Goal: Check status: Check status

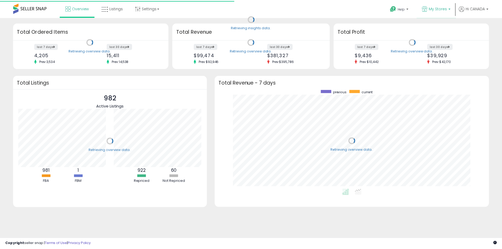
scroll to position [100, 266]
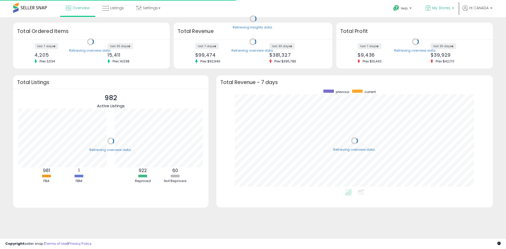
click at [436, 8] on span "My Stores" at bounding box center [441, 7] width 18 height 5
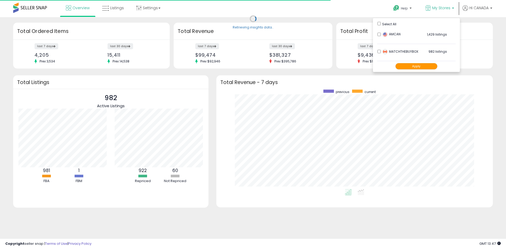
click at [412, 67] on button "Apply" at bounding box center [416, 66] width 42 height 7
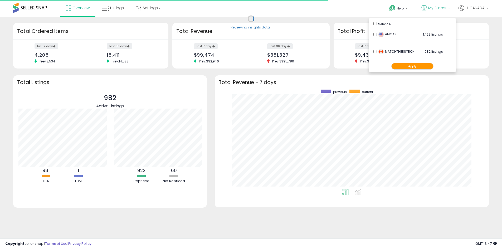
scroll to position [263218, 263054]
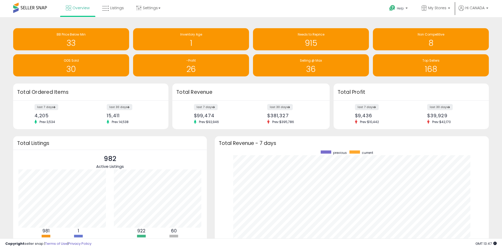
click at [368, 103] on div "last 7 days $9,436 Prev: $10,442 last 30 days $39,929 Prev: $42,170" at bounding box center [410, 115] width 155 height 29
click at [369, 110] on label "last 7 days" at bounding box center [367, 107] width 24 height 7
drag, startPoint x: 201, startPoint y: 108, endPoint x: 199, endPoint y: 106, distance: 3.2
click at [201, 108] on label "last 7 days" at bounding box center [206, 107] width 24 height 7
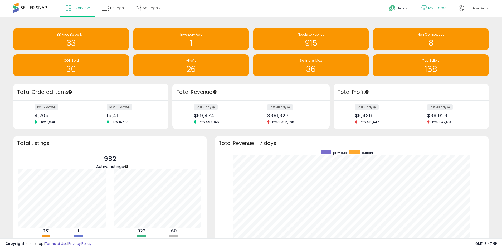
drag, startPoint x: 441, startPoint y: 5, endPoint x: 422, endPoint y: 9, distance: 18.8
click at [441, 5] on span "My Stores" at bounding box center [437, 7] width 18 height 5
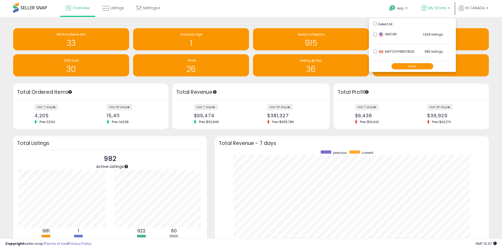
click at [414, 66] on button "Apply" at bounding box center [412, 66] width 42 height 7
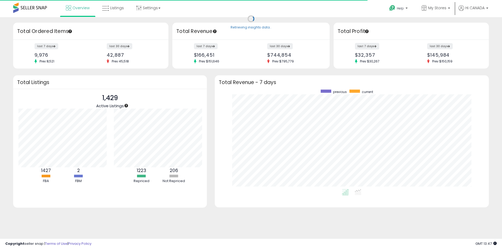
scroll to position [263218, 263054]
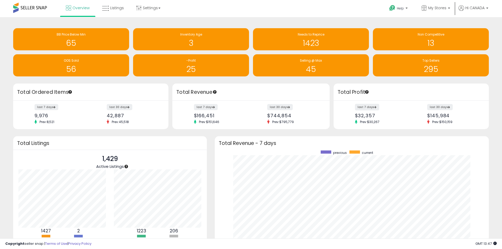
click at [366, 107] on label "last 7 days" at bounding box center [367, 107] width 24 height 7
click at [206, 107] on label "last 7 days" at bounding box center [206, 107] width 24 height 7
click at [365, 108] on label "last 7 days" at bounding box center [367, 107] width 24 height 7
